Goal: Information Seeking & Learning: Learn about a topic

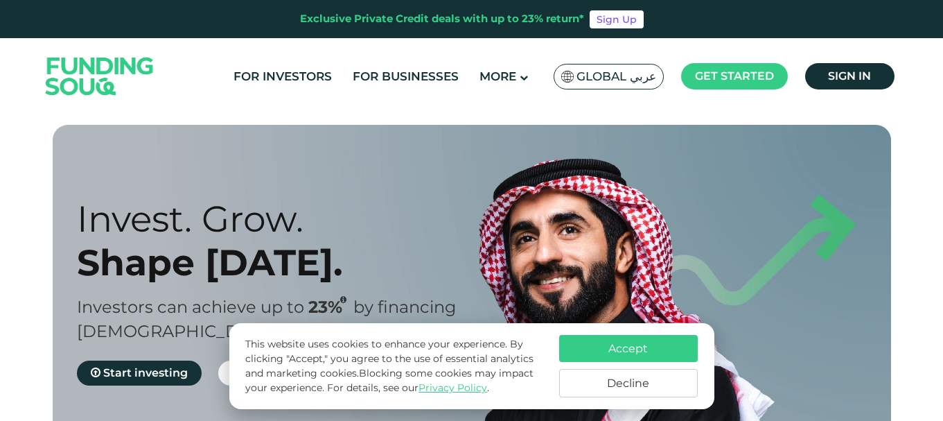
click at [638, 353] on button "Accept" at bounding box center [628, 348] width 139 height 27
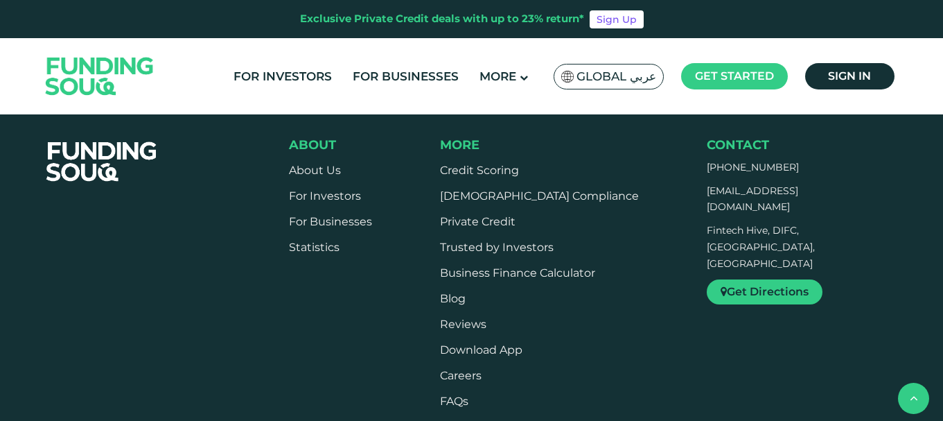
scroll to position [2120, 0]
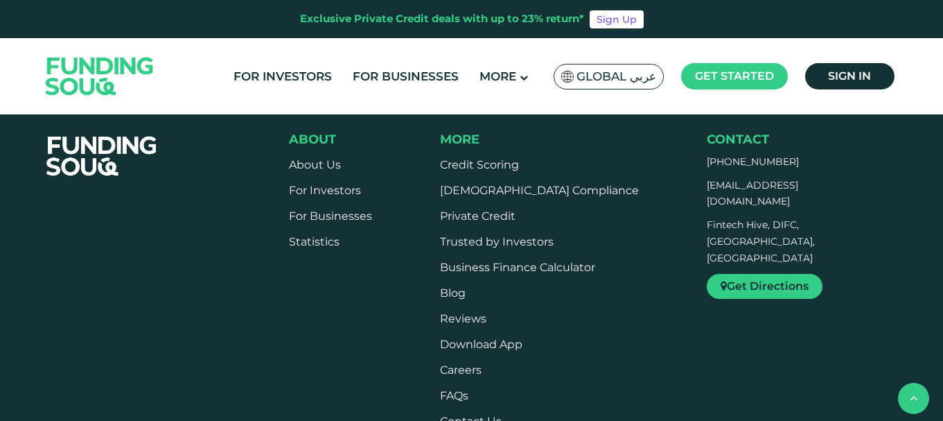
type tc-range-slider "4"
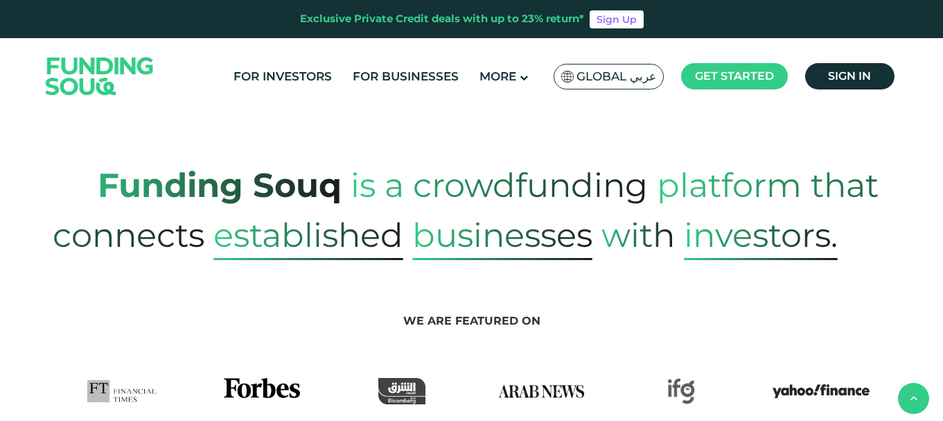
scroll to position [527, 0]
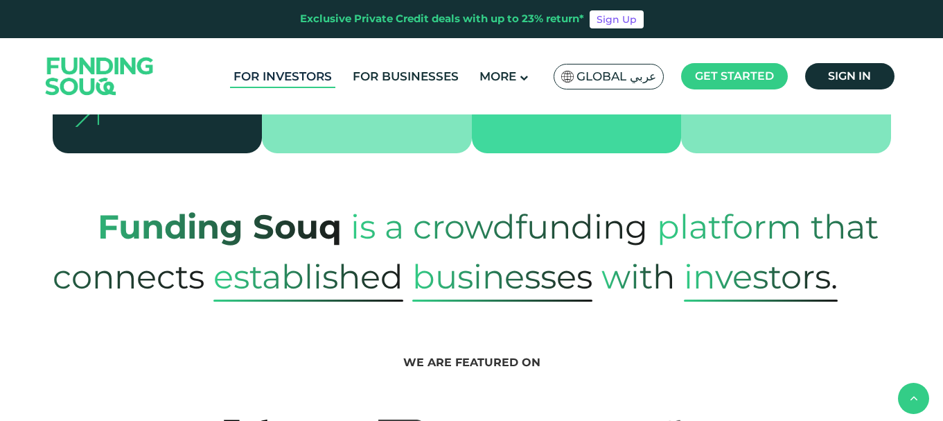
click at [299, 73] on link "For Investors" at bounding box center [282, 76] width 105 height 23
